Goal: Task Accomplishment & Management: Complete application form

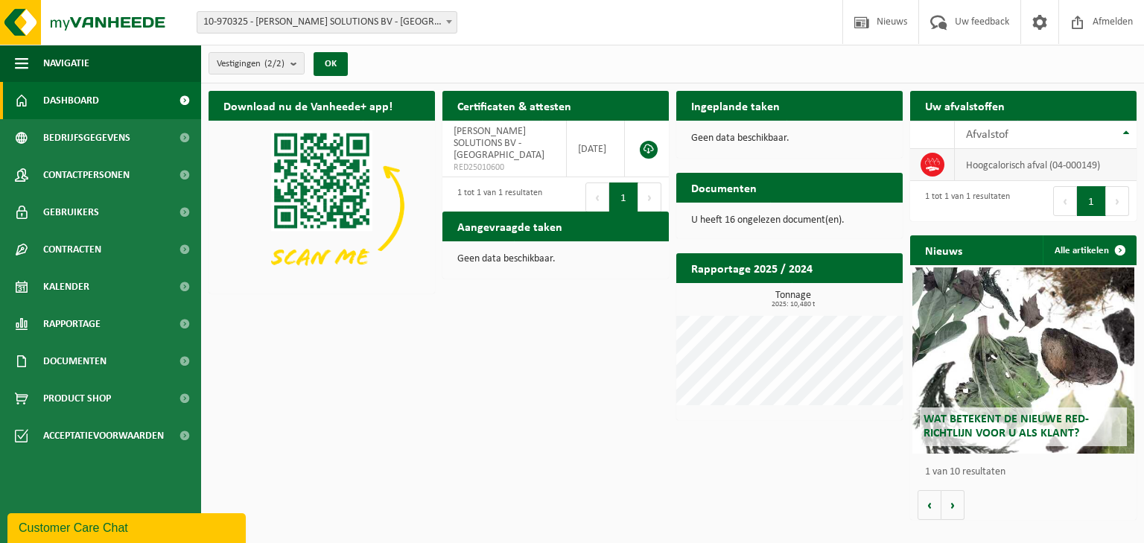
click at [1053, 165] on td "hoogcalorisch afval (04-000149)" at bounding box center [1046, 165] width 182 height 32
click at [983, 137] on span "Afvalstof" at bounding box center [987, 135] width 42 height 12
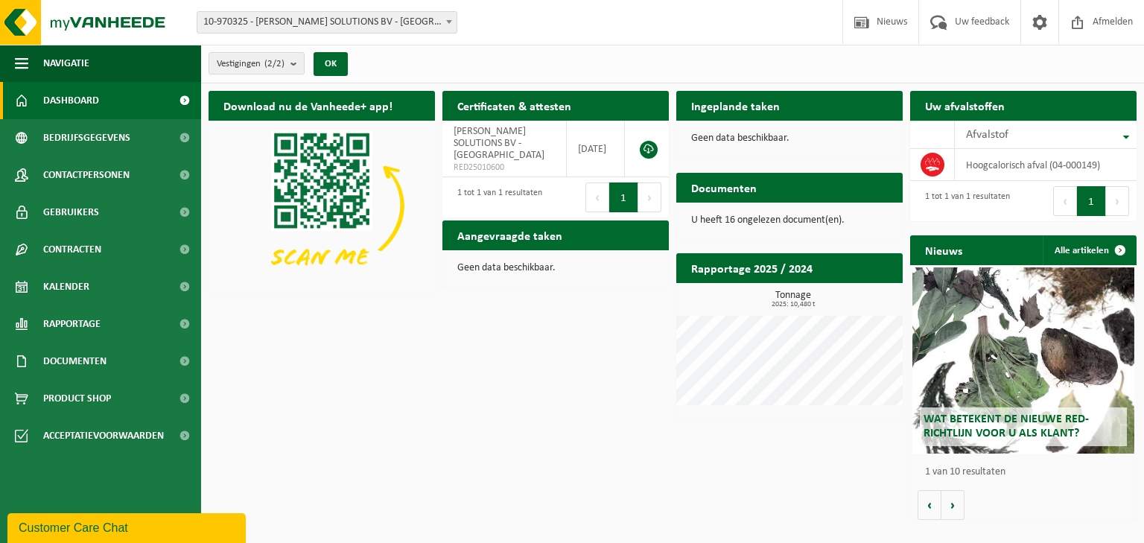
click at [967, 109] on h2 "Uw afvalstoffen" at bounding box center [964, 105] width 109 height 29
click at [985, 130] on span "Afvalstof" at bounding box center [987, 135] width 42 height 12
click at [1007, 166] on td "hoogcalorisch afval (04-000149)" at bounding box center [1046, 165] width 182 height 32
click at [1087, 196] on button "1" at bounding box center [1091, 201] width 29 height 30
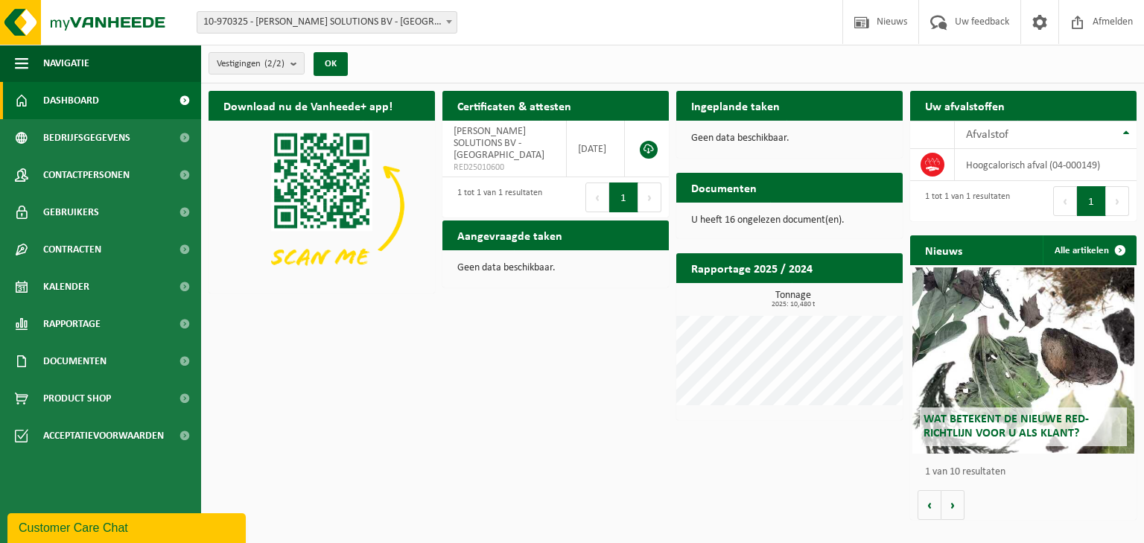
click at [54, 102] on span "Dashboard" at bounding box center [71, 100] width 56 height 37
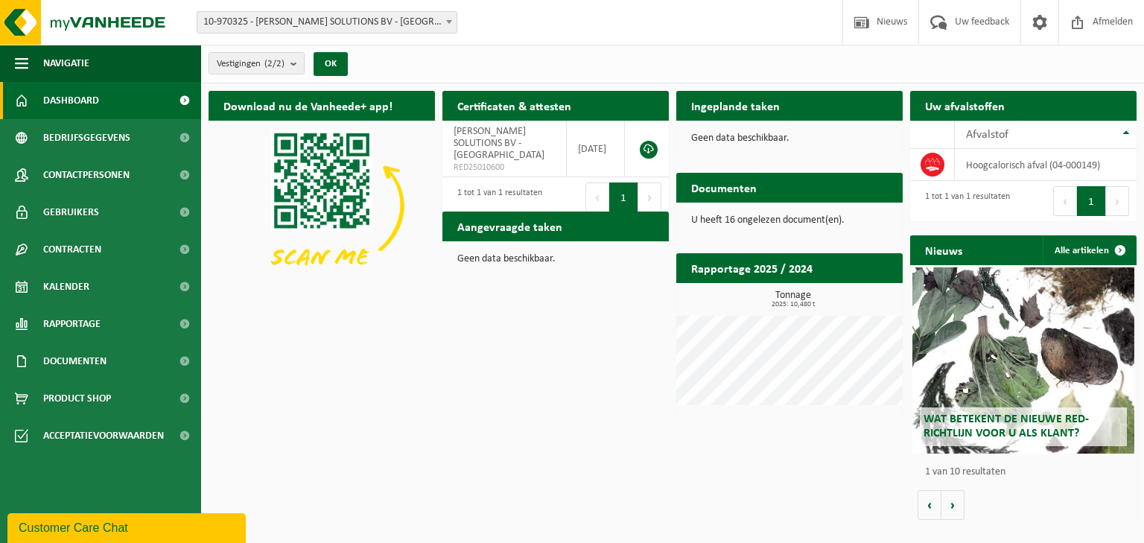
click at [740, 107] on h2 "Ingeplande taken" at bounding box center [735, 105] width 118 height 29
click at [745, 138] on p "Geen data beschikbaar." at bounding box center [789, 138] width 197 height 10
click at [783, 273] on h2 "Rapportage 2025 / 2024" at bounding box center [751, 267] width 151 height 29
click at [88, 287] on span "Kalender" at bounding box center [66, 286] width 46 height 37
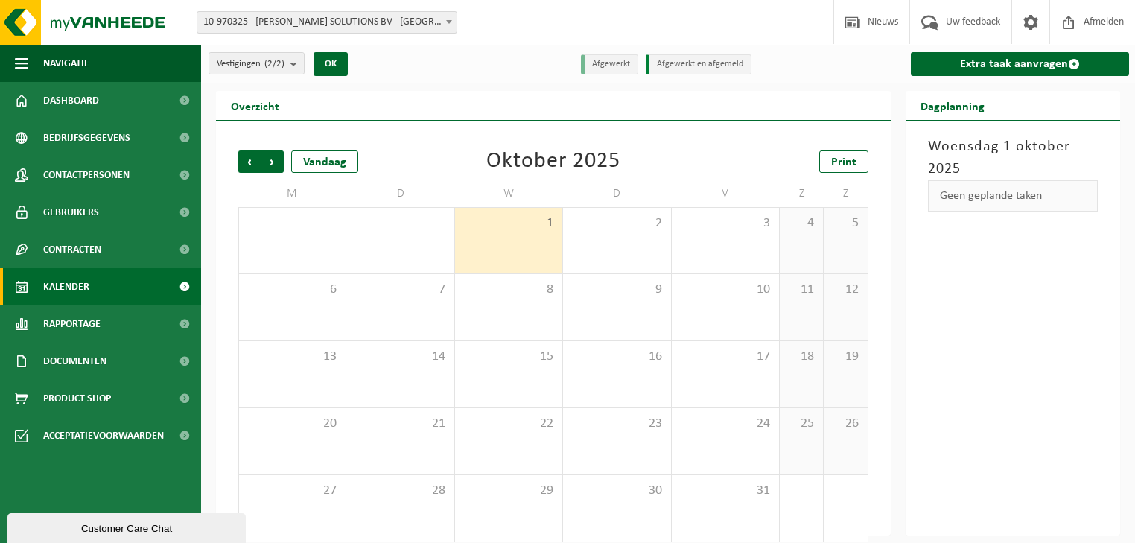
click at [1013, 200] on div "Geen geplande taken" at bounding box center [1013, 195] width 171 height 31
click at [991, 146] on h3 "Woensdag 1 oktober 2025" at bounding box center [1013, 158] width 171 height 45
click at [1028, 67] on link "Extra taak aanvragen" at bounding box center [1020, 64] width 219 height 24
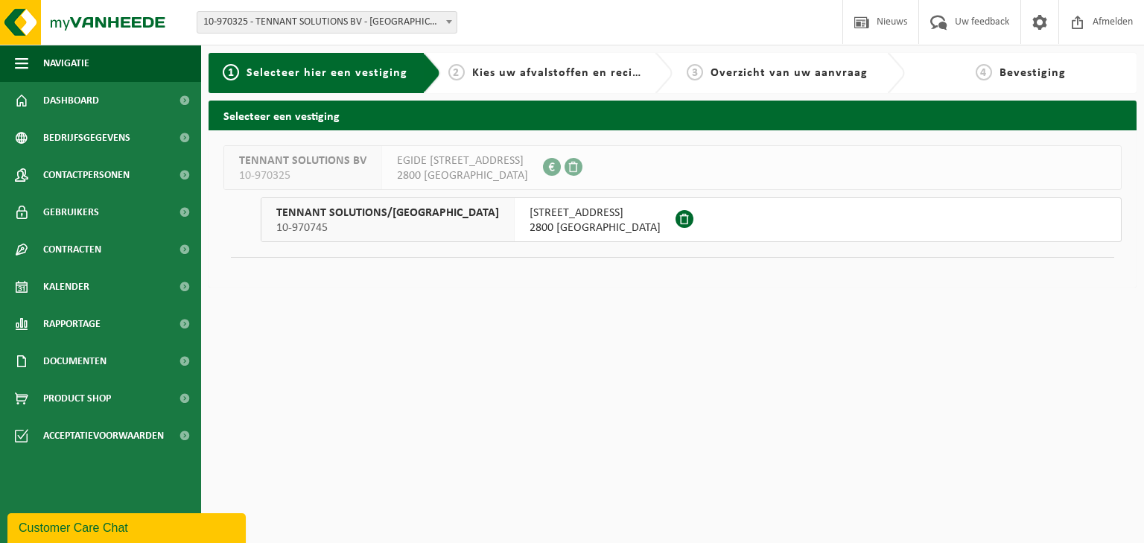
click at [530, 226] on span "2800 MECHELEN" at bounding box center [595, 227] width 131 height 15
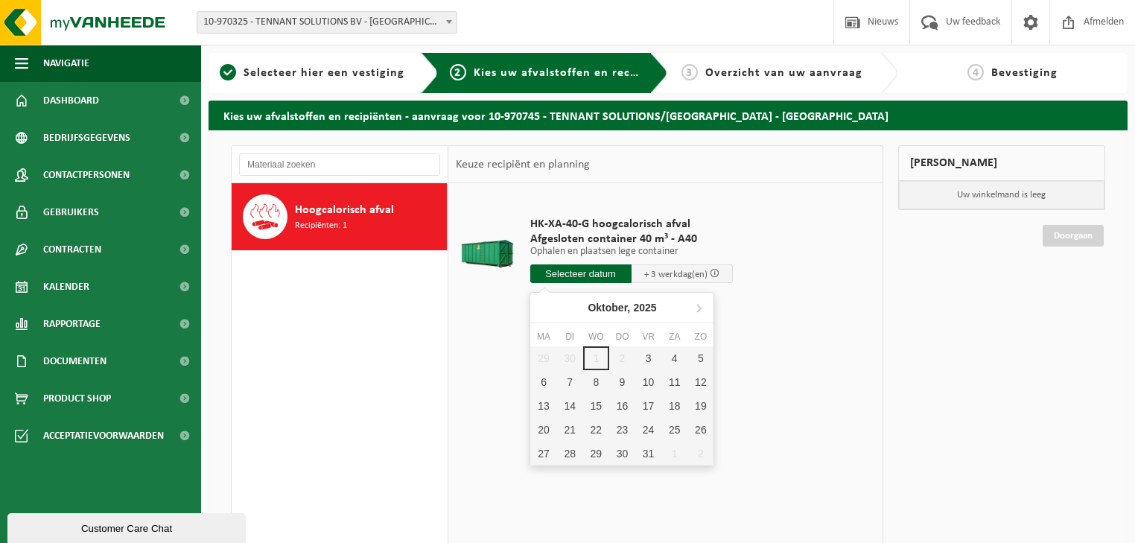
click at [594, 272] on input "text" at bounding box center [580, 273] width 101 height 19
click at [658, 355] on div "3" at bounding box center [648, 358] width 26 height 24
type input "Van 2025-10-03"
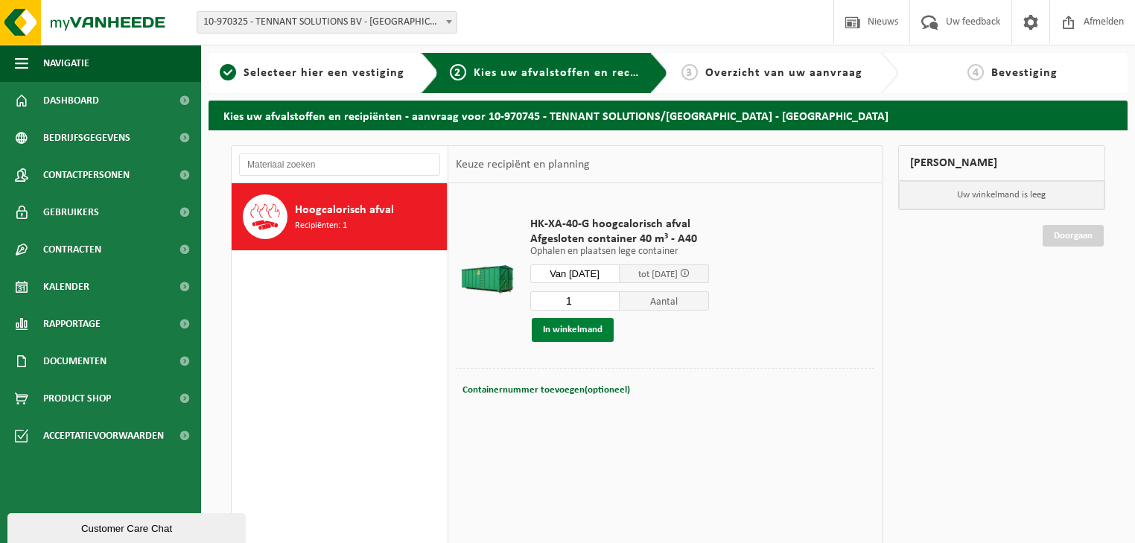
click at [556, 330] on button "In winkelmand" at bounding box center [573, 330] width 82 height 24
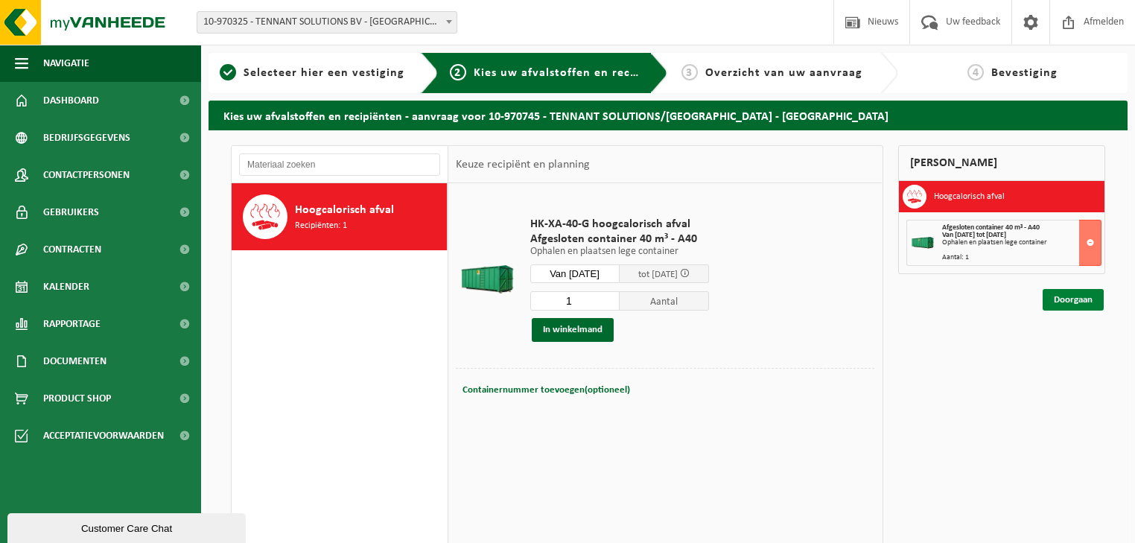
click at [1072, 298] on link "Doorgaan" at bounding box center [1073, 300] width 61 height 22
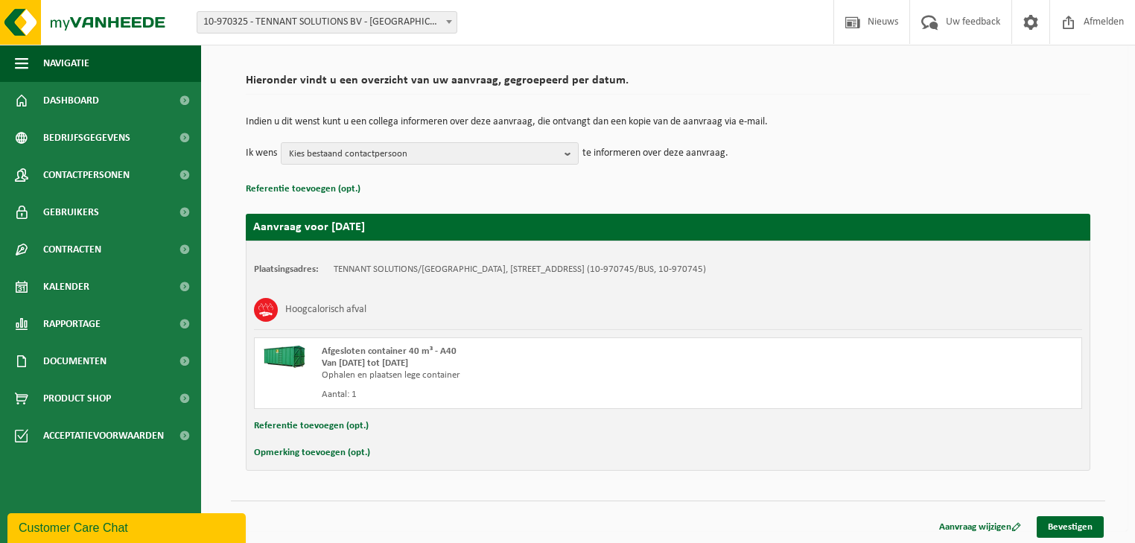
scroll to position [95, 0]
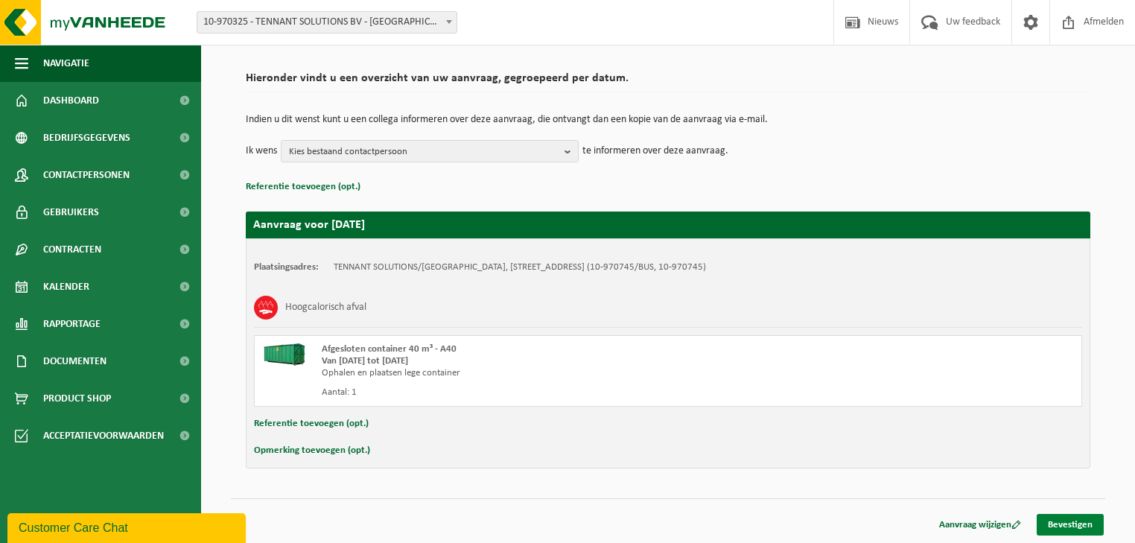
click at [1084, 518] on link "Bevestigen" at bounding box center [1070, 525] width 67 height 22
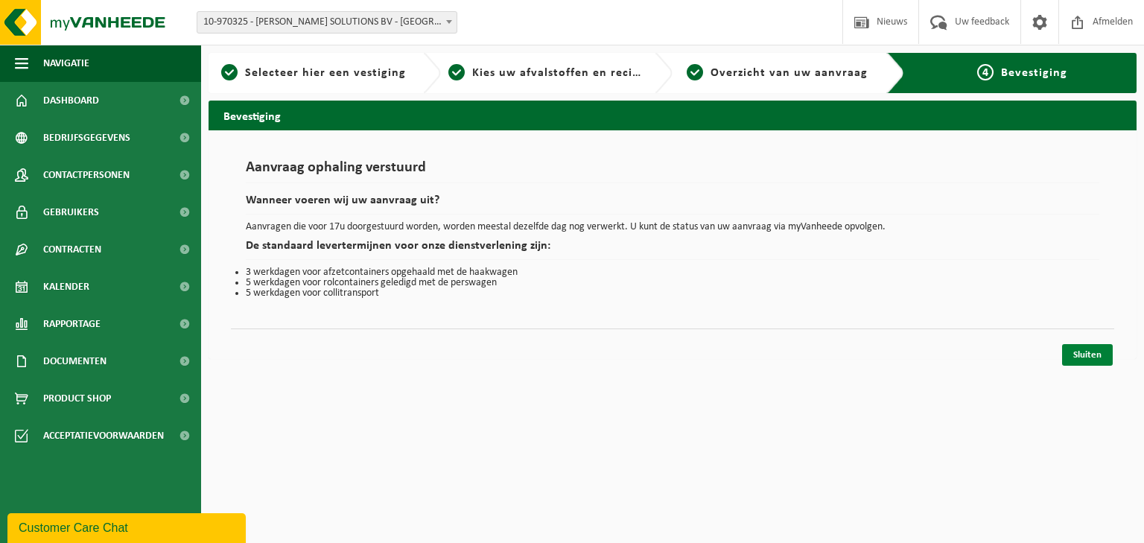
click at [1093, 353] on link "Sluiten" at bounding box center [1087, 355] width 51 height 22
